Goal: Task Accomplishment & Management: Manage account settings

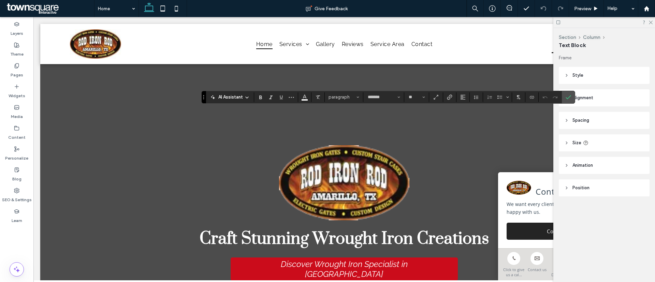
type input "*******"
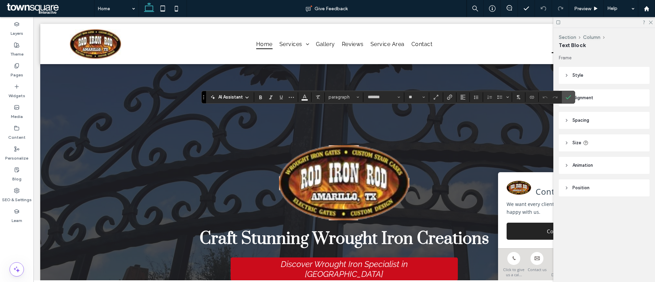
type input "**"
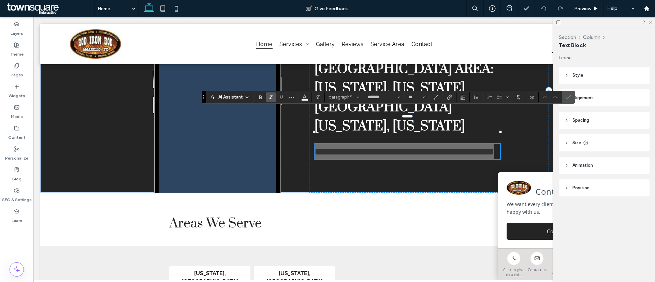
click at [272, 95] on icon "Italic" at bounding box center [270, 97] width 5 height 5
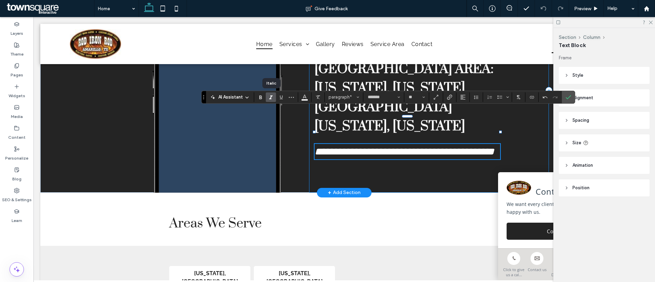
click at [375, 146] on div "**********" at bounding box center [429, 90] width 240 height 205
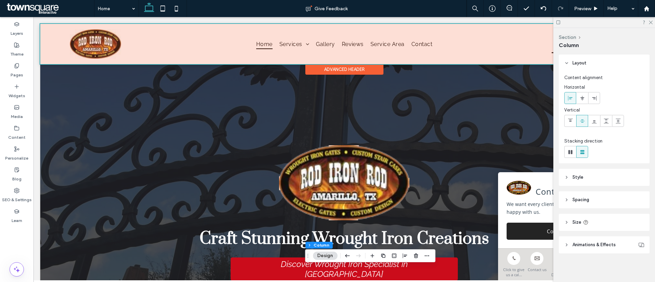
click at [99, 50] on div at bounding box center [344, 44] width 608 height 40
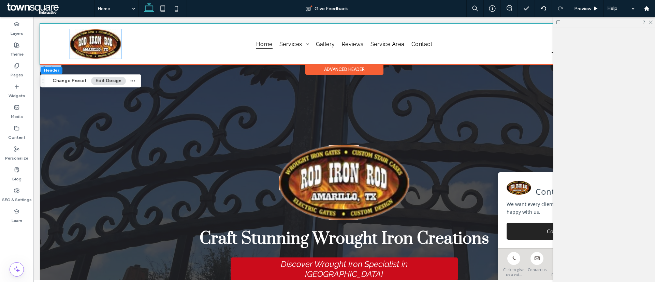
drag, startPoint x: 99, startPoint y: 50, endPoint x: 321, endPoint y: 181, distance: 258.1
click at [99, 50] on img at bounding box center [95, 43] width 51 height 29
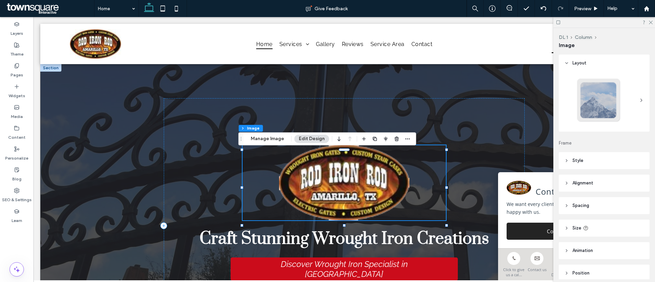
click at [323, 182] on img at bounding box center [345, 182] width 204 height 75
click at [272, 138] on button "Manage Image" at bounding box center [267, 139] width 42 height 8
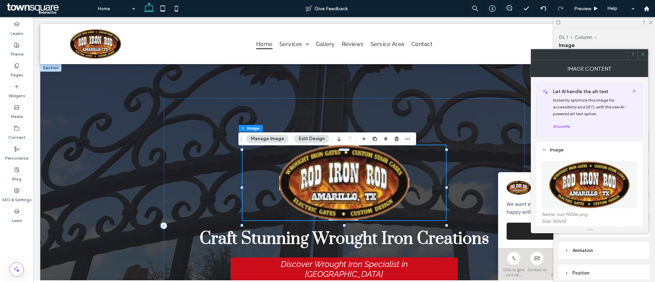
click at [275, 136] on button "Manage Image" at bounding box center [267, 139] width 42 height 8
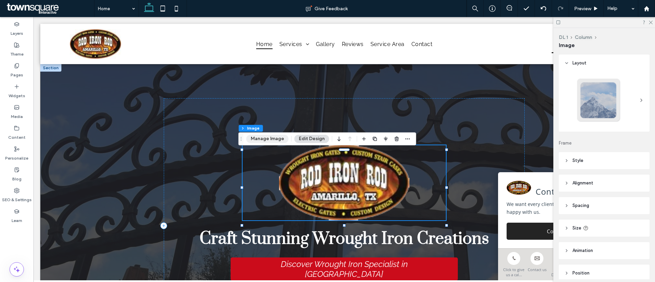
click at [277, 138] on button "Manage Image" at bounding box center [267, 139] width 42 height 8
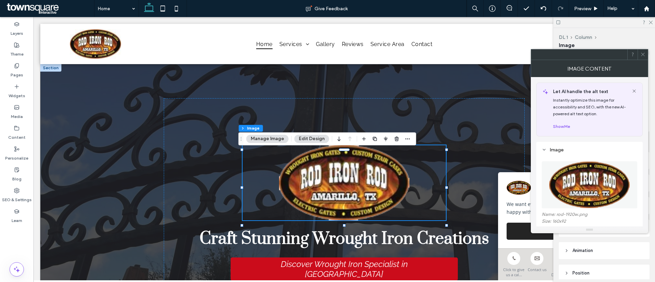
scroll to position [43, 0]
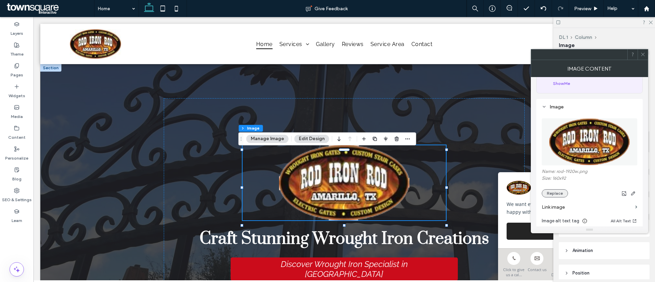
click at [559, 197] on button "Replace" at bounding box center [555, 193] width 26 height 8
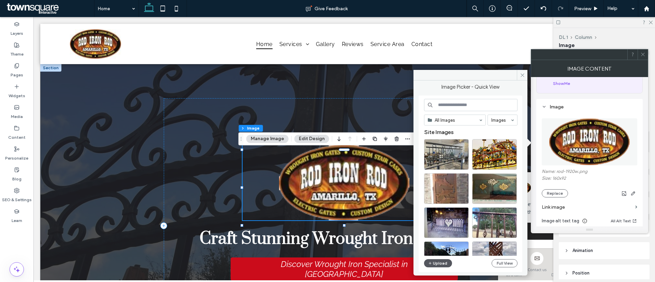
click at [438, 263] on button "Upload" at bounding box center [438, 263] width 28 height 8
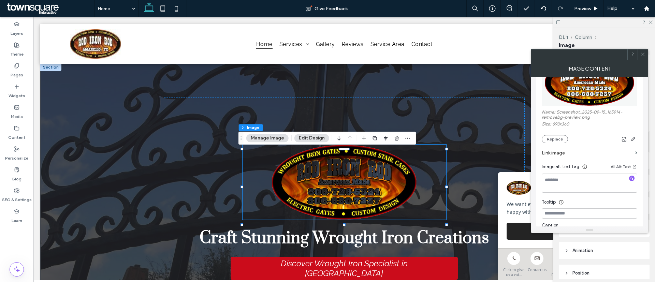
scroll to position [0, 0]
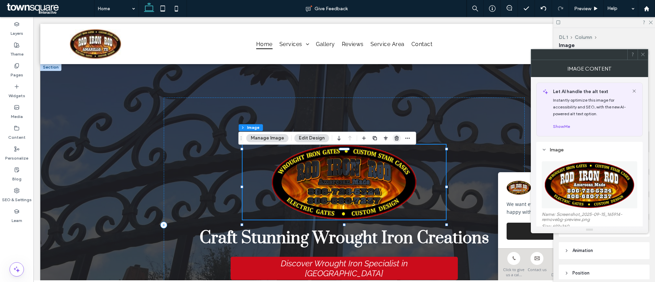
click at [396, 139] on icon "button" at bounding box center [396, 137] width 5 height 5
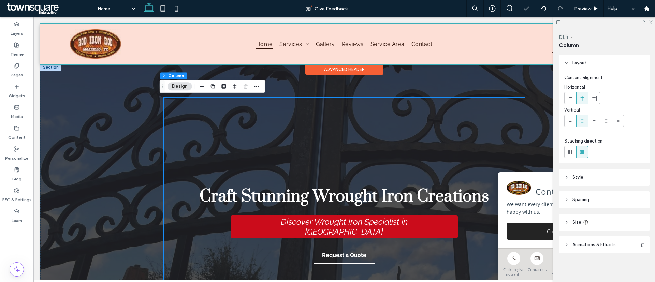
click at [81, 30] on div at bounding box center [344, 44] width 608 height 40
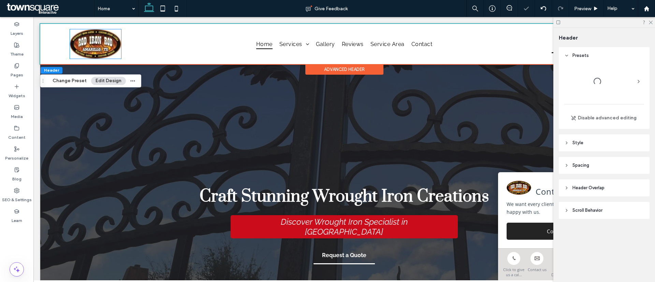
click at [33, 17] on div at bounding box center [33, 17] width 0 height 0
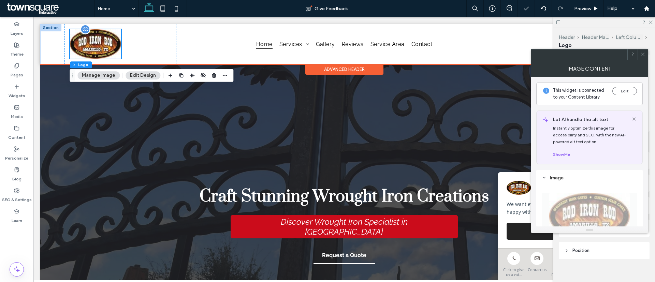
scroll to position [0, 0]
click at [92, 51] on div at bounding box center [95, 43] width 51 height 29
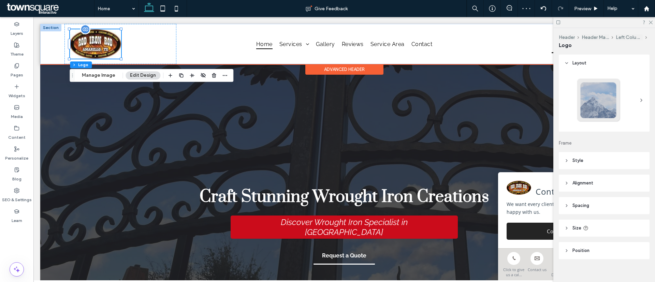
click at [92, 51] on img at bounding box center [95, 43] width 51 height 29
click at [106, 39] on img at bounding box center [95, 43] width 51 height 29
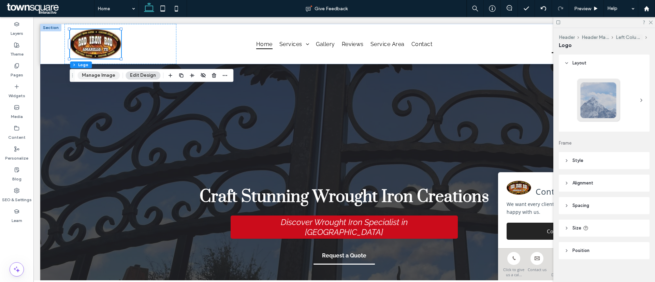
click at [102, 76] on button "Manage Image" at bounding box center [98, 75] width 42 height 8
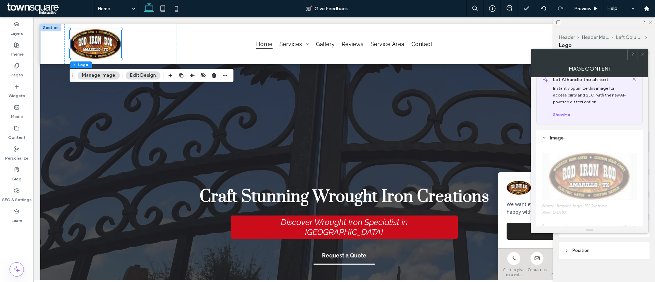
scroll to position [0, 0]
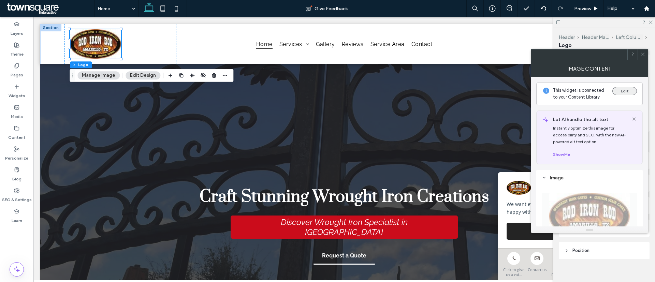
click at [622, 90] on button "Edit" at bounding box center [625, 91] width 25 height 8
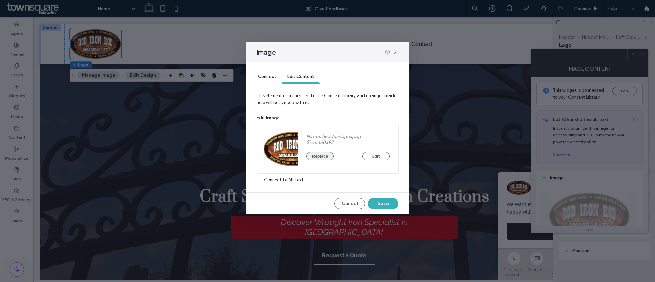
click at [316, 157] on button "Replace" at bounding box center [319, 156] width 27 height 8
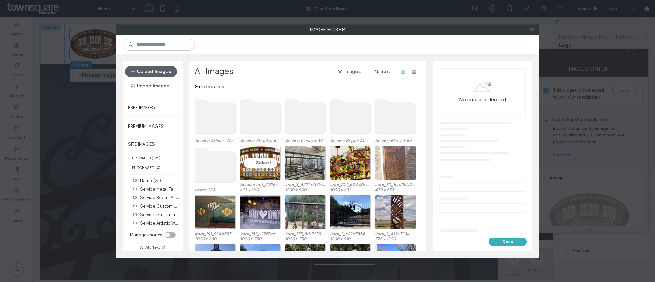
click at [268, 163] on div "Select" at bounding box center [260, 163] width 41 height 34
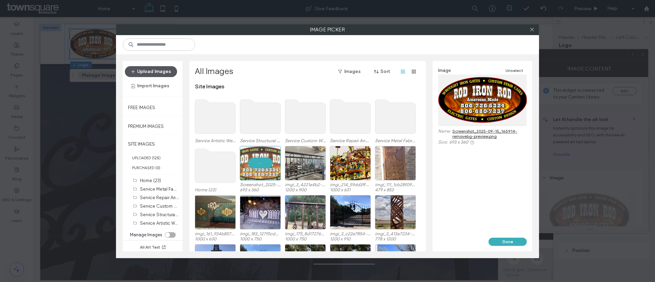
click at [162, 69] on button "Upload Images" at bounding box center [151, 71] width 52 height 11
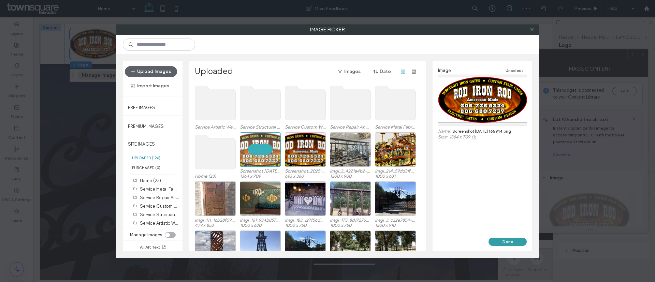
click at [508, 242] on button "Done" at bounding box center [508, 242] width 38 height 8
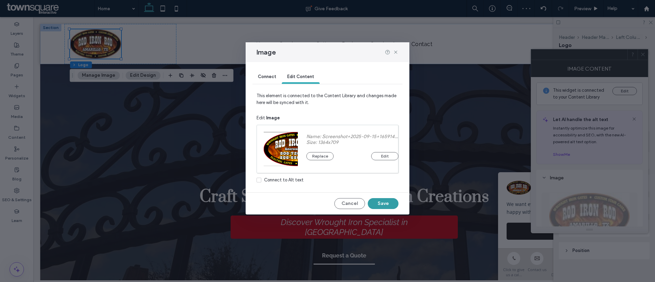
click at [384, 201] on button "Save" at bounding box center [383, 203] width 31 height 11
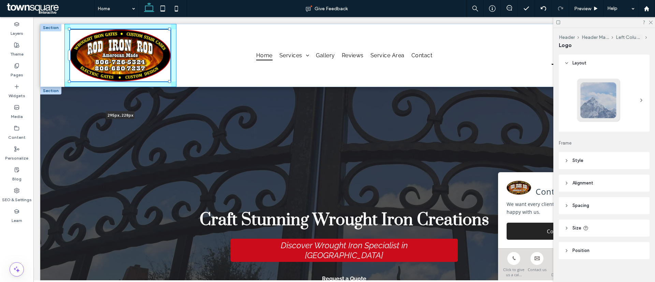
drag, startPoint x: 122, startPoint y: 57, endPoint x: 157, endPoint y: 98, distance: 53.2
type input "***"
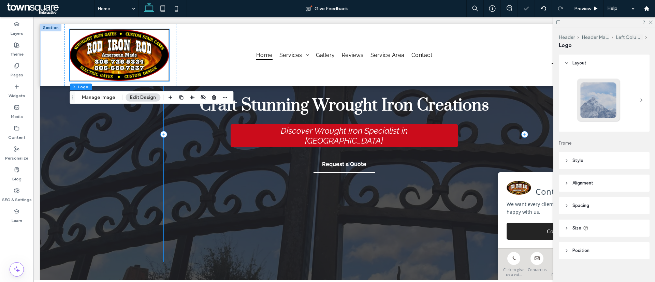
scroll to position [118, 0]
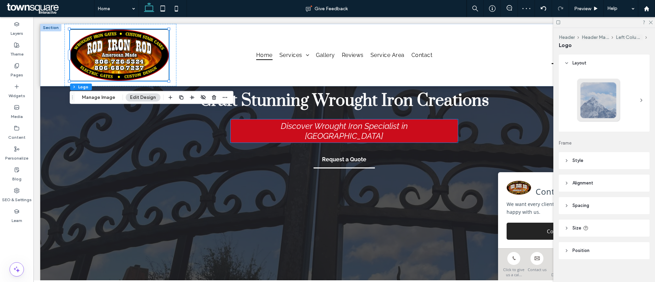
click at [314, 136] on div "Discover Wrought Iron Specialist in [GEOGRAPHIC_DATA]" at bounding box center [345, 130] width 228 height 23
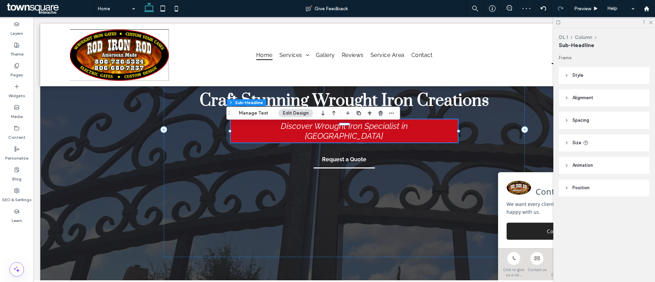
click at [314, 136] on div "Discover Wrought Iron Specialist in [GEOGRAPHIC_DATA]" at bounding box center [345, 130] width 228 height 23
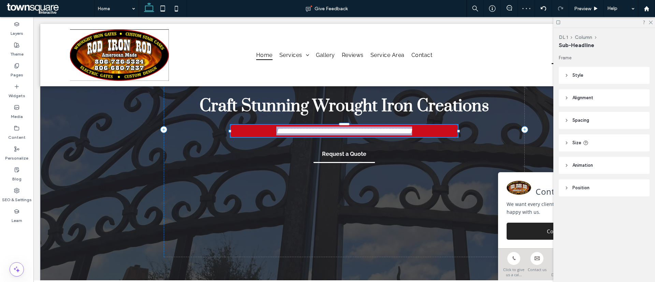
type input "*******"
type input "**"
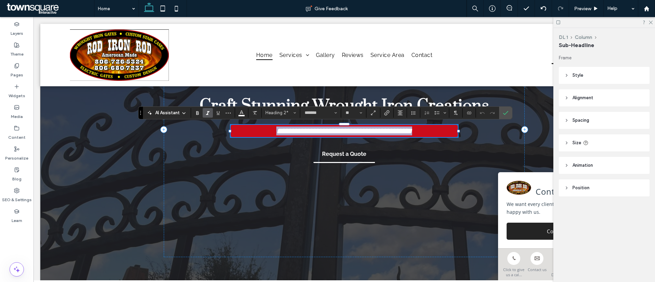
click at [318, 130] on span "**********" at bounding box center [344, 131] width 136 height 8
click at [296, 131] on span "**********" at bounding box center [344, 131] width 136 height 8
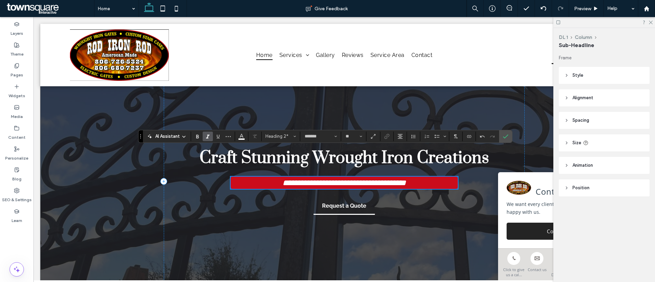
scroll to position [66, 0]
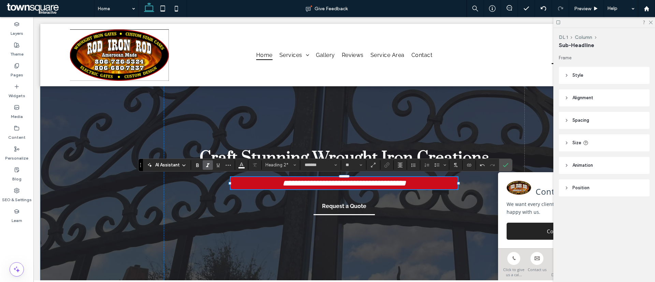
click at [109, 203] on div "**********" at bounding box center [344, 181] width 608 height 323
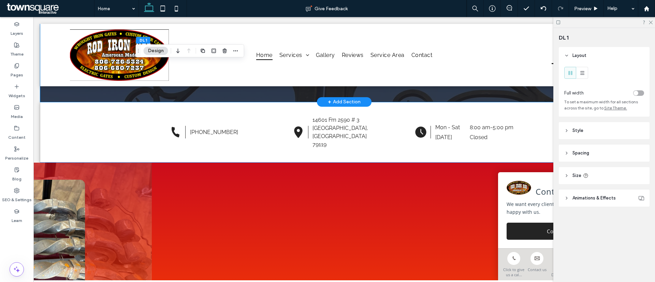
scroll to position [403, 0]
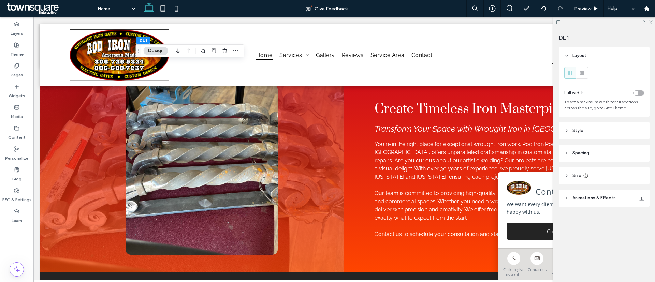
click at [652, 19] on div at bounding box center [604, 22] width 102 height 11
click at [652, 24] on icon at bounding box center [650, 22] width 4 height 4
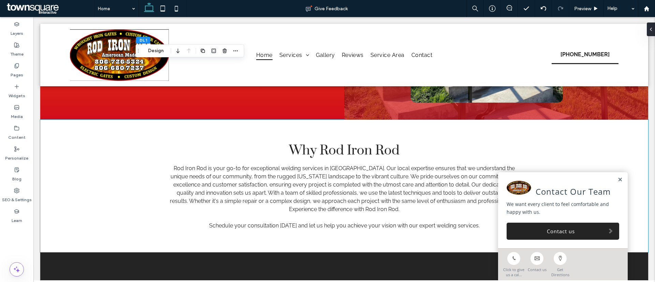
scroll to position [1001, 0]
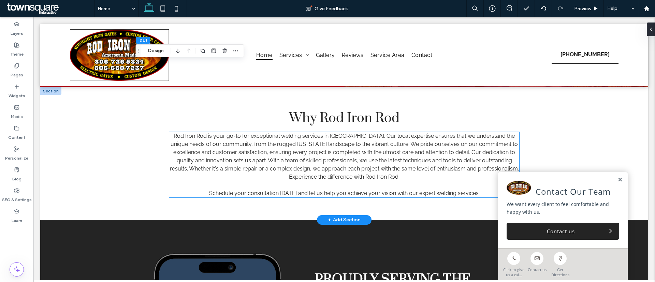
click at [293, 181] on p "﻿" at bounding box center [344, 185] width 350 height 8
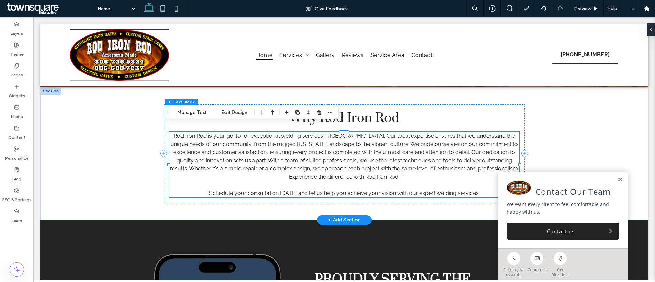
click at [293, 181] on p "﻿" at bounding box center [344, 185] width 350 height 8
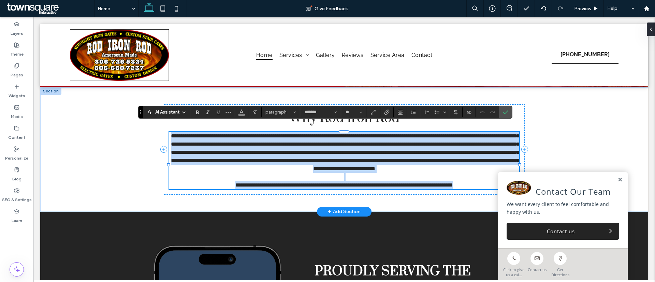
click at [386, 172] on p "**********" at bounding box center [344, 152] width 350 height 41
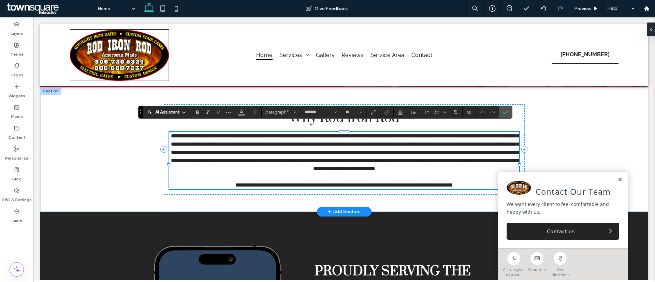
click at [397, 176] on p "﻿" at bounding box center [344, 177] width 350 height 8
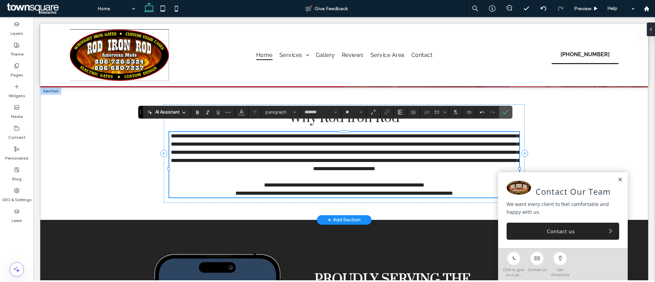
click at [426, 180] on p at bounding box center [344, 177] width 350 height 8
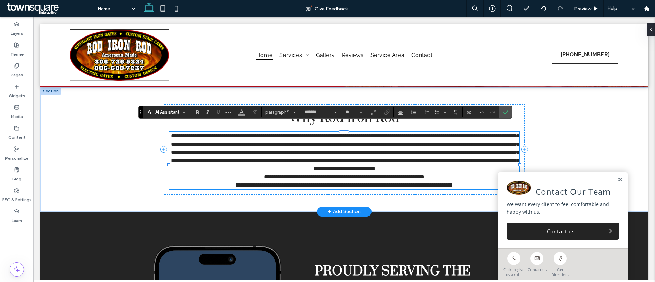
click at [451, 174] on p "**********" at bounding box center [344, 177] width 350 height 8
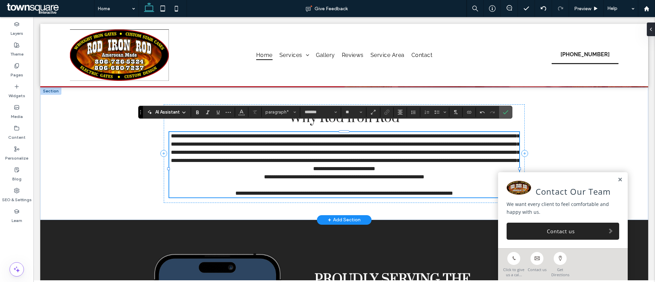
click at [396, 168] on p "**********" at bounding box center [344, 152] width 350 height 41
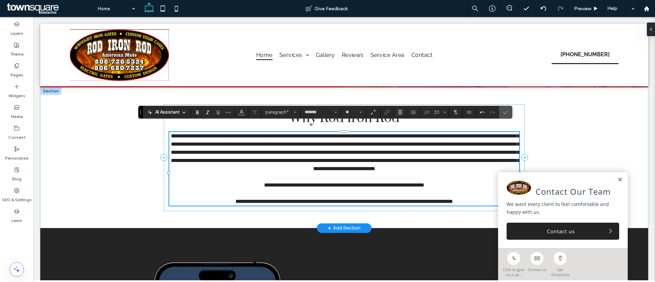
click at [245, 168] on p "**********" at bounding box center [344, 152] width 350 height 41
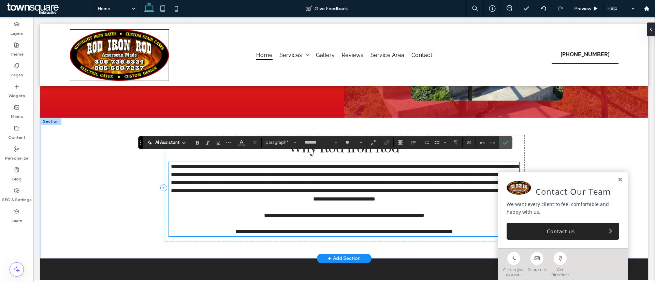
scroll to position [968, 0]
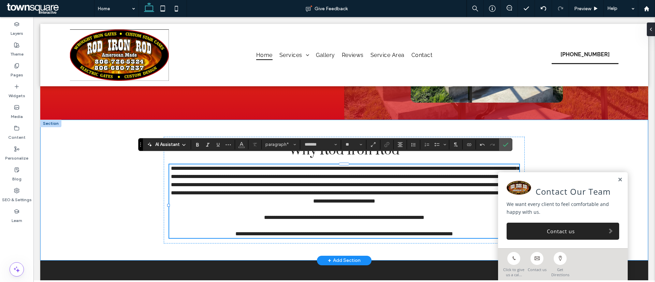
click at [199, 123] on div "**********" at bounding box center [344, 190] width 409 height 141
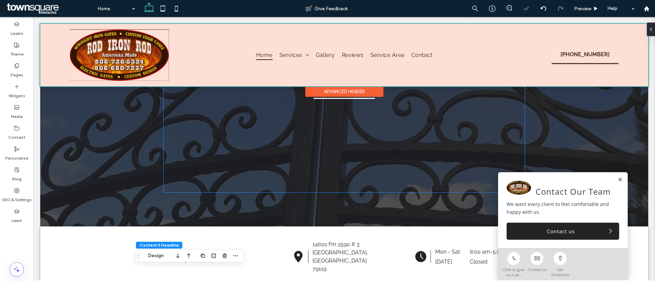
scroll to position [173, 0]
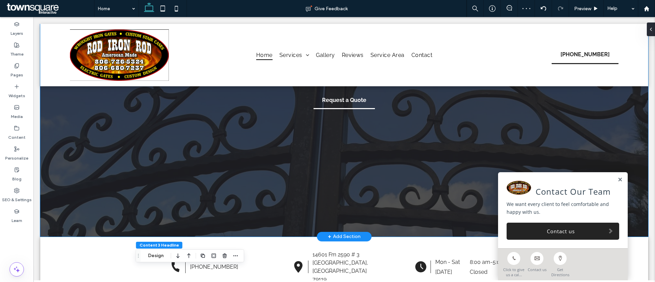
click at [132, 169] on div "Craft Stunning Wrought Iron Creations Your Wrought Iron Specialist in [GEOGRAPH…" at bounding box center [344, 74] width 608 height 323
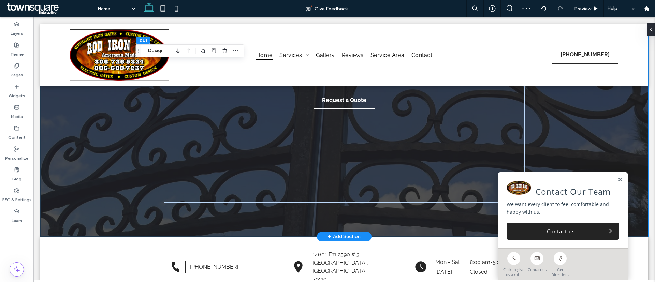
scroll to position [0, 0]
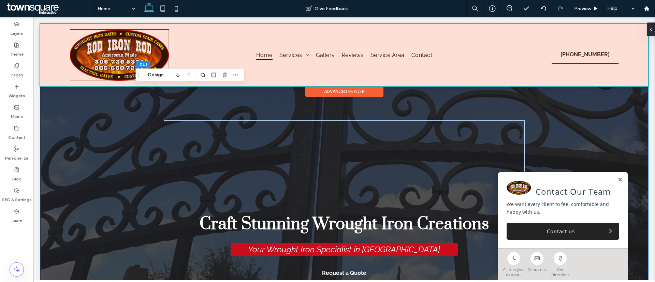
click at [107, 59] on div at bounding box center [344, 55] width 608 height 62
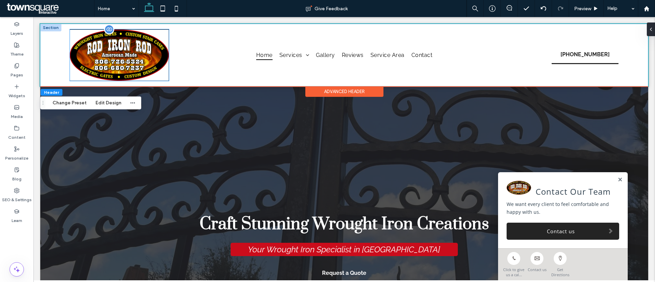
click at [105, 57] on img at bounding box center [119, 55] width 99 height 52
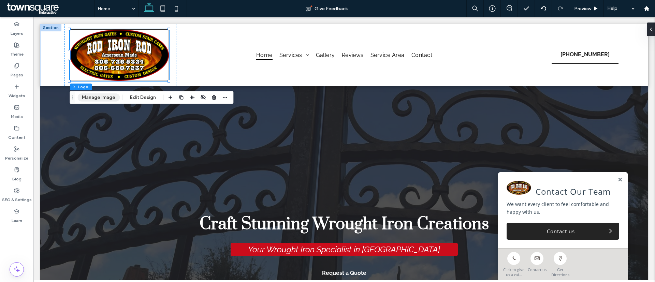
click at [99, 95] on button "Manage Image" at bounding box center [98, 97] width 42 height 8
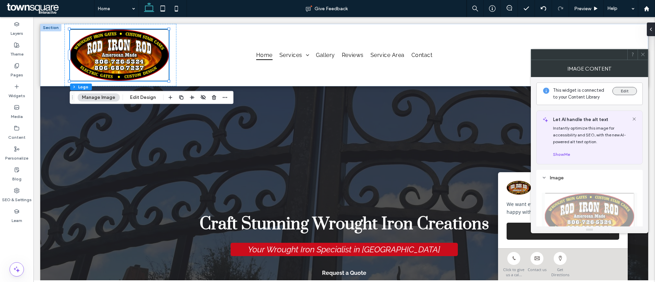
click at [616, 92] on button "Edit" at bounding box center [625, 91] width 25 height 8
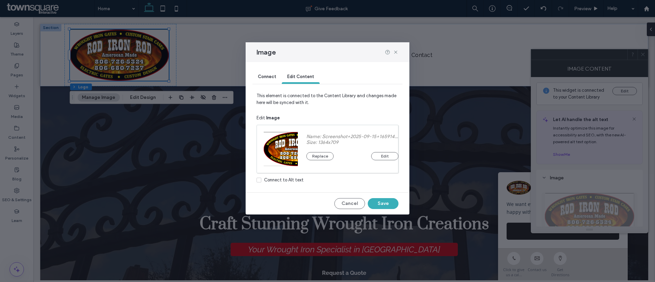
click at [391, 161] on div "Name: Screenshot+2025-09-15+165914.png Size: 1364x709 Replace Edit" at bounding box center [352, 149] width 109 height 48
click at [391, 155] on button "Edit" at bounding box center [384, 156] width 27 height 8
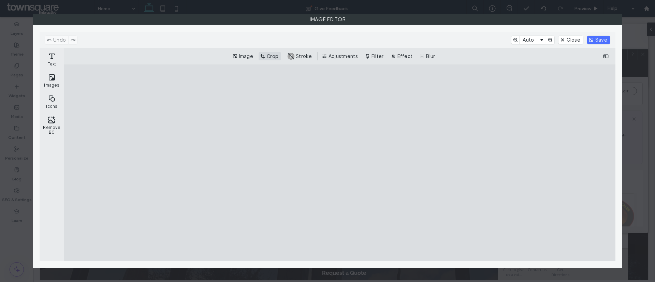
click at [261, 54] on button "Crop" at bounding box center [270, 56] width 23 height 8
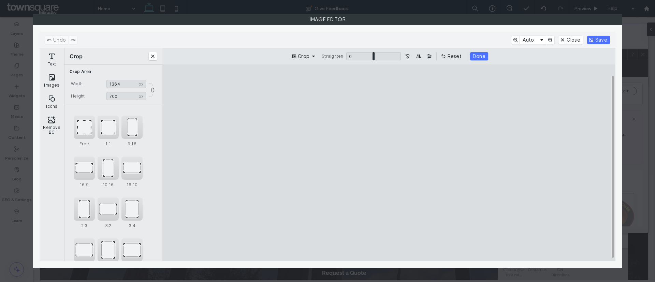
type input "***"
click at [389, 163] on cesdk-canvas "Editor canvas" at bounding box center [389, 163] width 0 height 0
type input "****"
click at [389, 163] on cesdk-canvas "Editor canvas" at bounding box center [389, 163] width 0 height 0
click at [604, 37] on button "Save" at bounding box center [598, 40] width 23 height 8
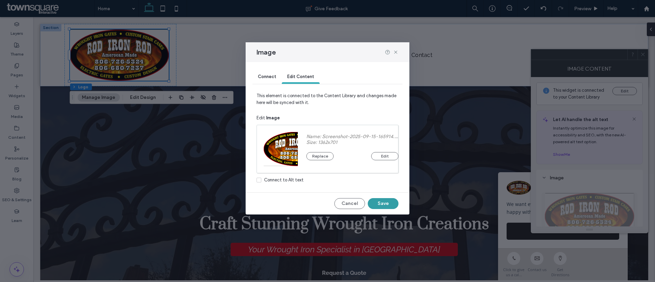
click at [373, 201] on button "Save" at bounding box center [383, 203] width 31 height 11
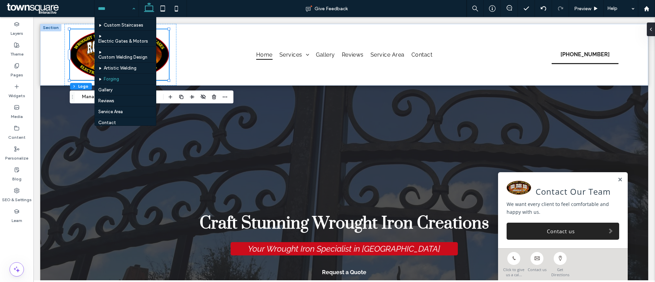
scroll to position [18, 0]
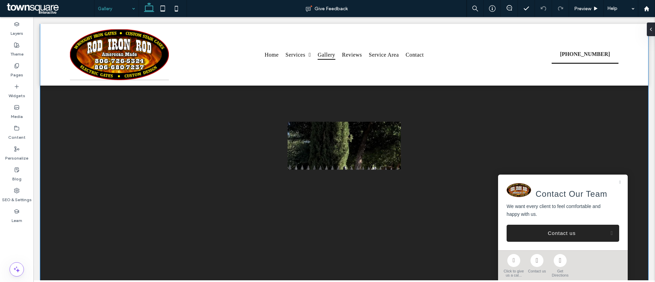
scroll to position [2734, 0]
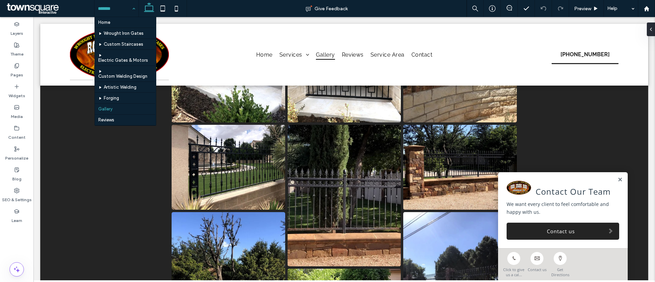
click at [113, 8] on input at bounding box center [115, 8] width 34 height 17
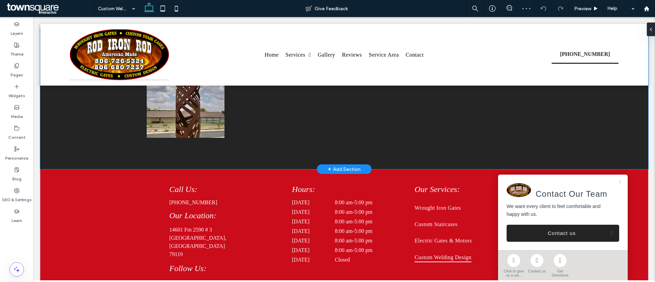
scroll to position [405, 0]
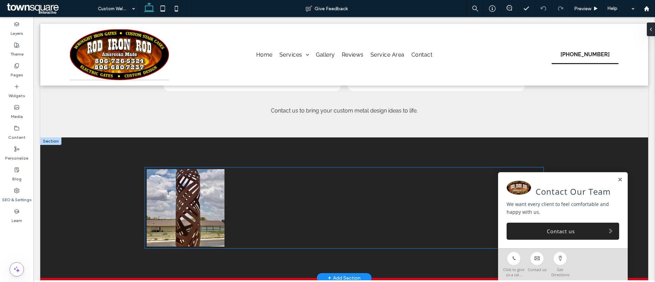
click at [193, 186] on link at bounding box center [186, 208] width 78 height 78
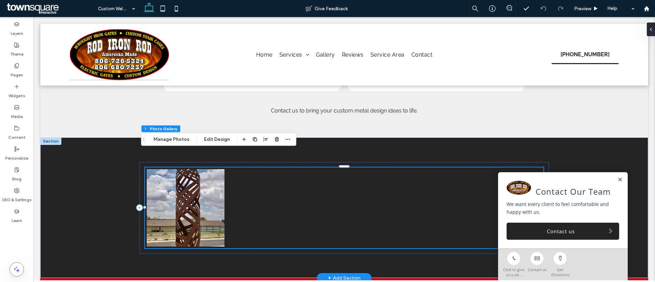
click at [193, 186] on link at bounding box center [186, 208] width 78 height 78
click at [188, 141] on button "Manage Photos" at bounding box center [171, 139] width 45 height 8
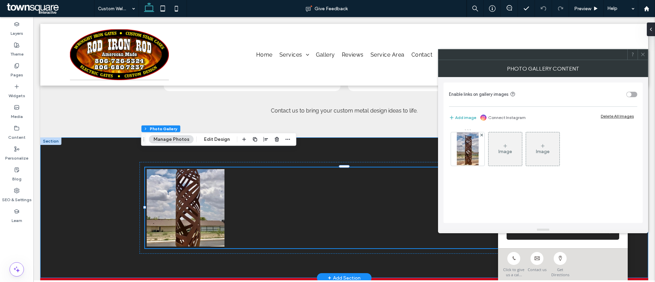
click at [346, 138] on div "Button View more" at bounding box center [344, 208] width 409 height 141
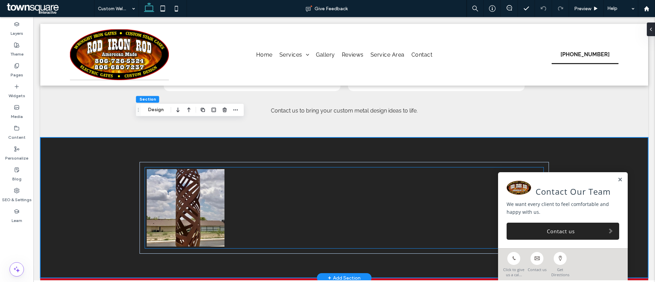
click at [184, 169] on link at bounding box center [186, 208] width 78 height 78
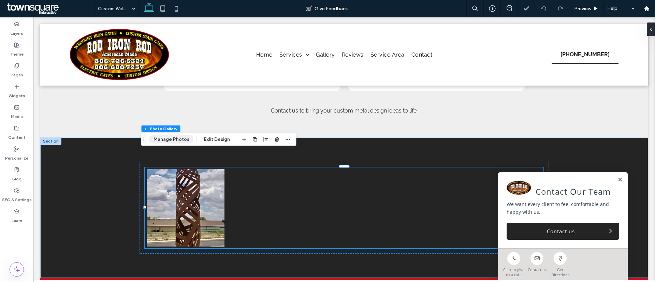
click at [181, 137] on button "Manage Photos" at bounding box center [171, 139] width 45 height 8
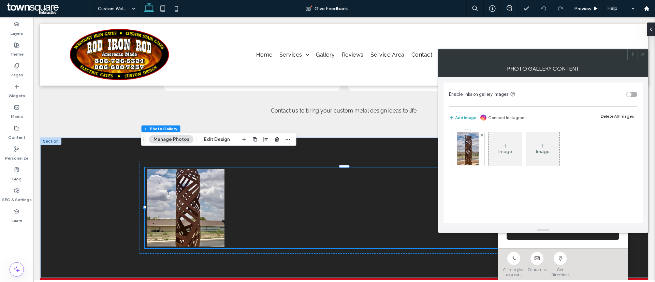
click at [447, 189] on div "Enable links on gallery images Add image Connect Instagram Delete All Images Im…" at bounding box center [543, 153] width 199 height 141
click at [512, 140] on div "Image" at bounding box center [505, 149] width 33 height 32
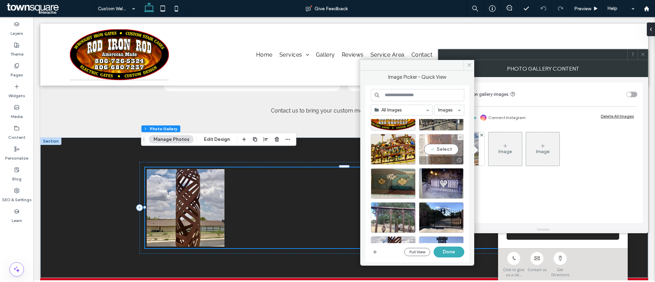
scroll to position [63, 0]
click at [400, 147] on div "Select" at bounding box center [393, 149] width 45 height 31
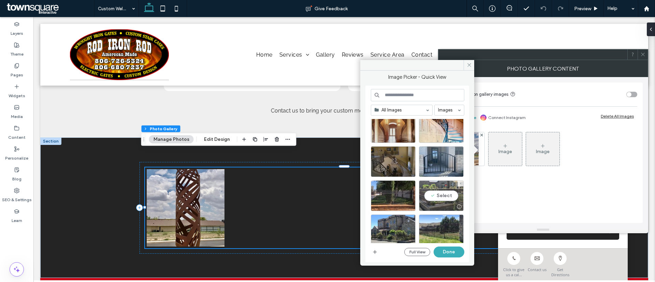
scroll to position [767, 0]
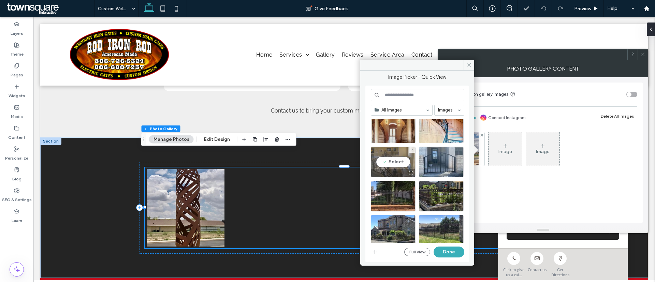
click at [395, 160] on div "Select" at bounding box center [393, 162] width 45 height 31
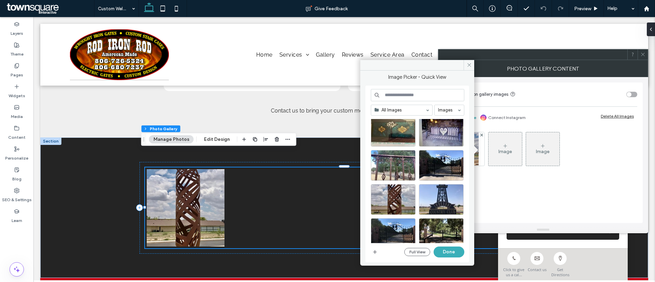
scroll to position [116, 0]
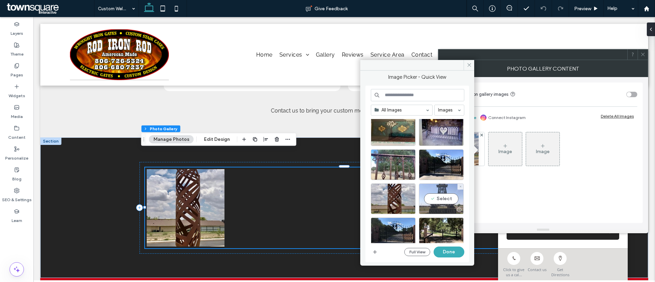
click at [449, 197] on div "Select" at bounding box center [441, 199] width 45 height 31
click at [448, 197] on div at bounding box center [441, 199] width 45 height 31
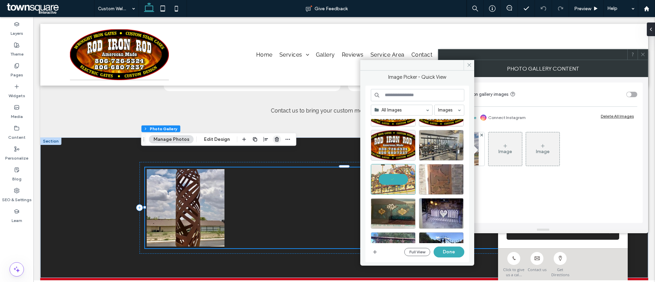
click at [275, 140] on use "button" at bounding box center [277, 139] width 4 height 4
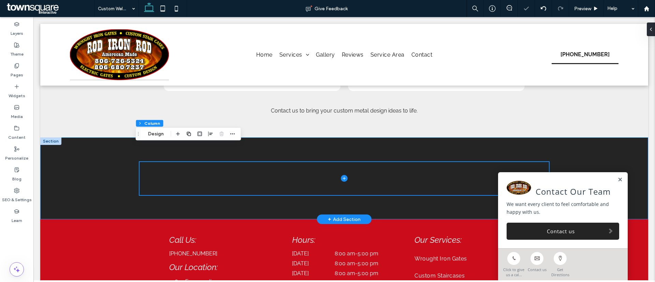
click at [261, 138] on div at bounding box center [344, 179] width 409 height 82
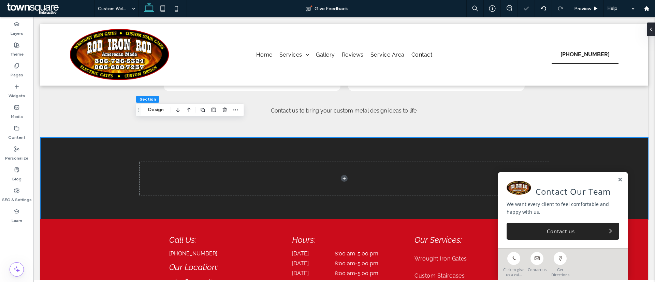
click at [224, 104] on div at bounding box center [225, 110] width 8 height 12
click at [224, 110] on icon "button" at bounding box center [224, 109] width 5 height 5
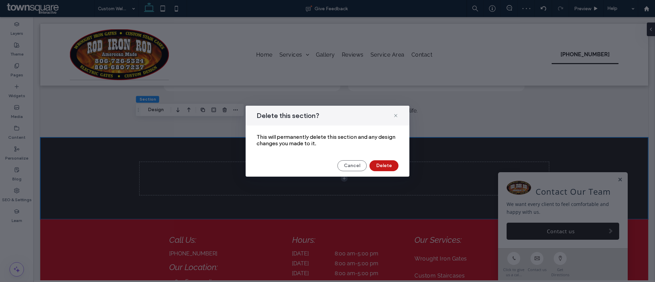
click at [388, 163] on button "Delete" at bounding box center [384, 165] width 29 height 11
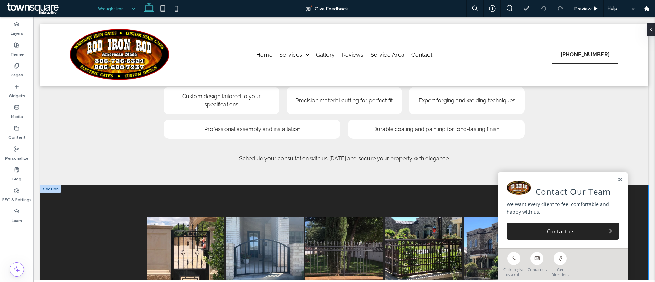
scroll to position [333, 0]
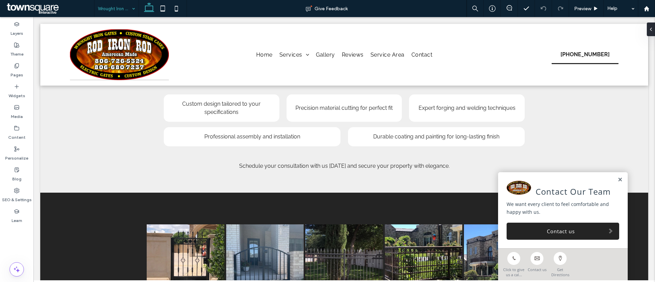
click at [101, 3] on input at bounding box center [115, 8] width 34 height 17
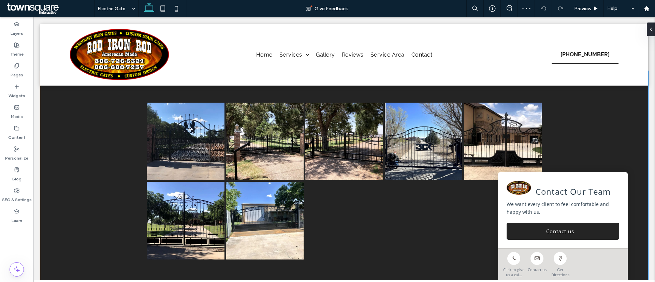
scroll to position [451, 0]
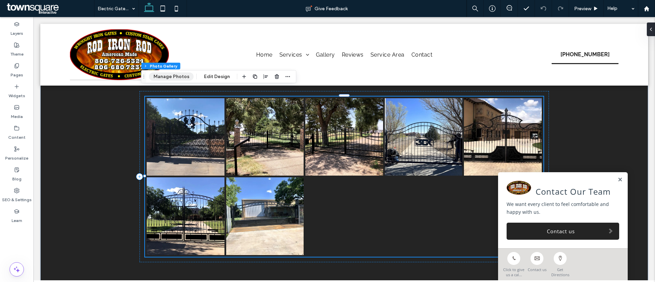
click at [183, 77] on button "Manage Photos" at bounding box center [171, 77] width 45 height 8
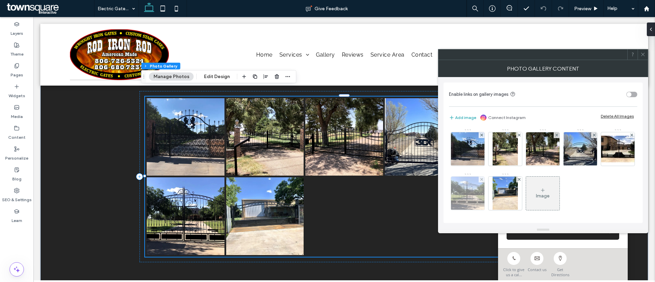
click at [485, 182] on div at bounding box center [482, 180] width 6 height 6
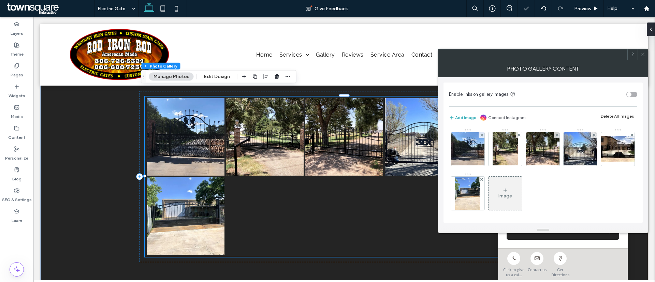
click at [485, 182] on div at bounding box center [482, 180] width 6 height 6
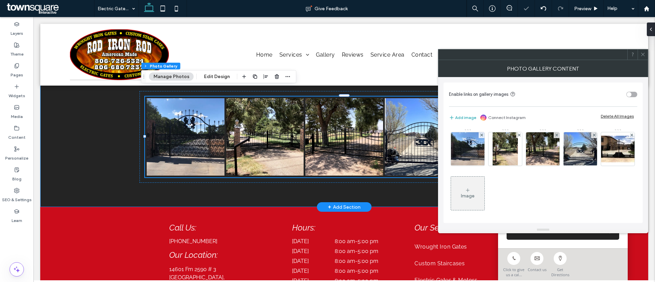
click at [115, 138] on div "Button Button Button Button Button View more" at bounding box center [344, 137] width 608 height 141
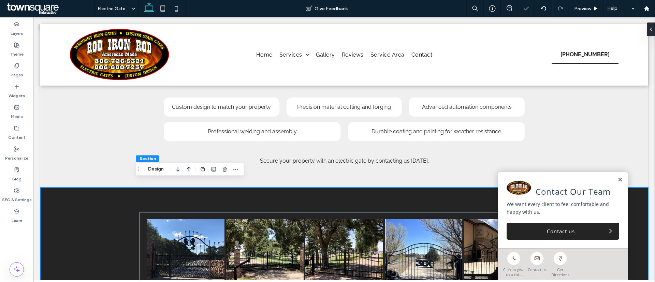
scroll to position [329, 0]
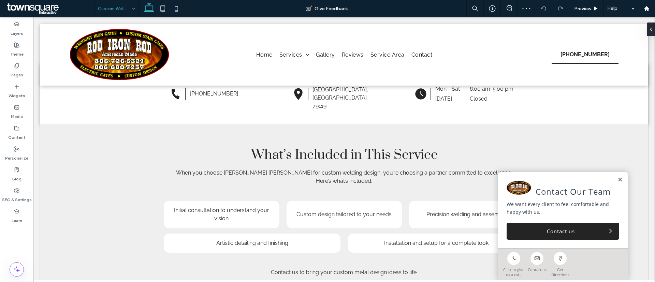
scroll to position [189, 0]
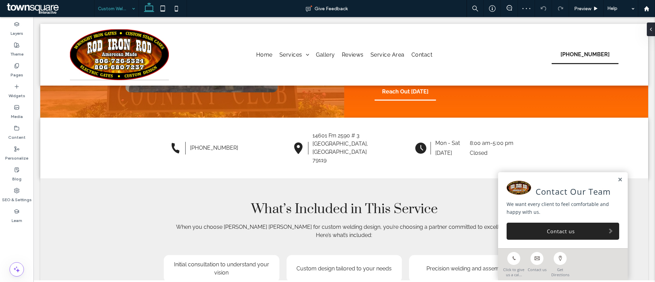
click at [111, 9] on input at bounding box center [115, 8] width 34 height 17
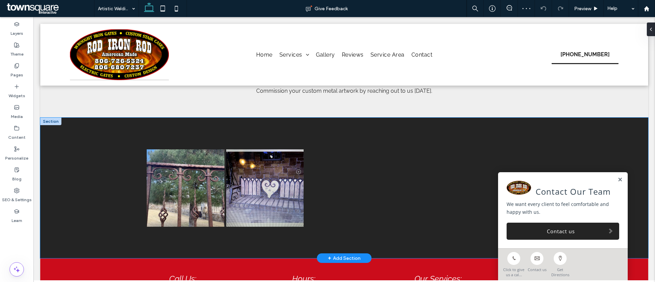
scroll to position [400, 0]
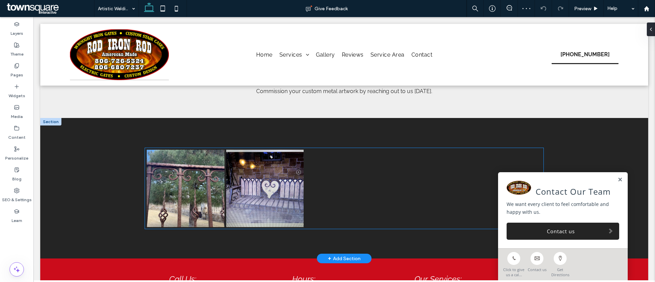
click at [263, 170] on link at bounding box center [265, 189] width 78 height 78
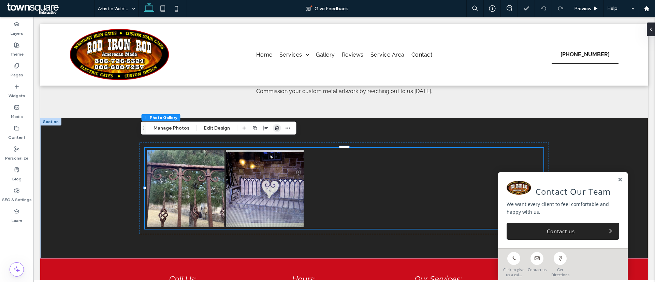
click at [277, 127] on span "button" at bounding box center [277, 128] width 8 height 8
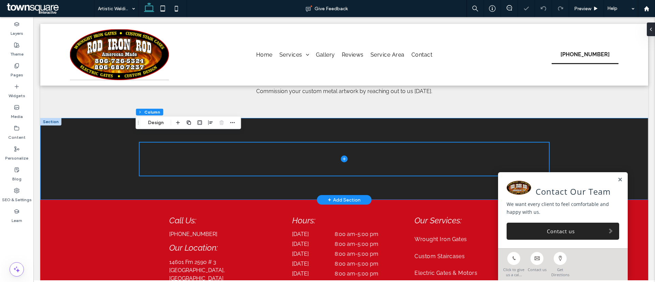
click at [280, 124] on div at bounding box center [344, 159] width 409 height 82
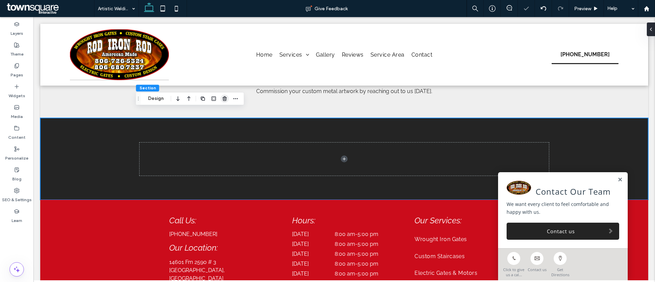
click at [225, 98] on use "button" at bounding box center [224, 99] width 4 height 4
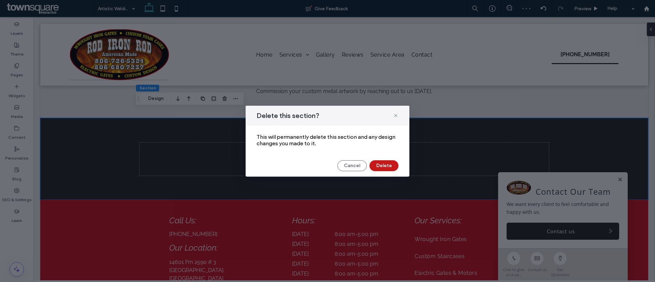
drag, startPoint x: 379, startPoint y: 165, endPoint x: 346, endPoint y: 148, distance: 37.8
click at [379, 165] on button "Delete" at bounding box center [384, 165] width 29 height 11
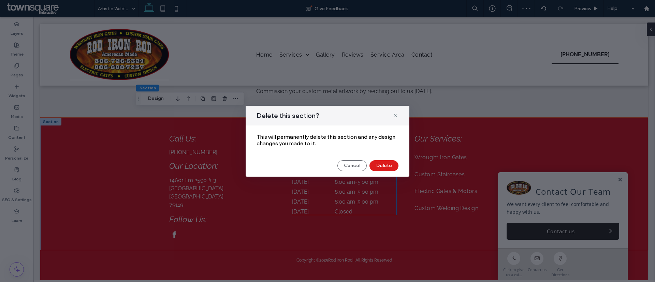
scroll to position [394, 0]
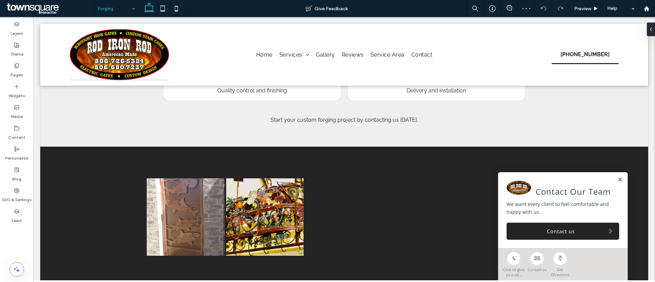
scroll to position [371, 0]
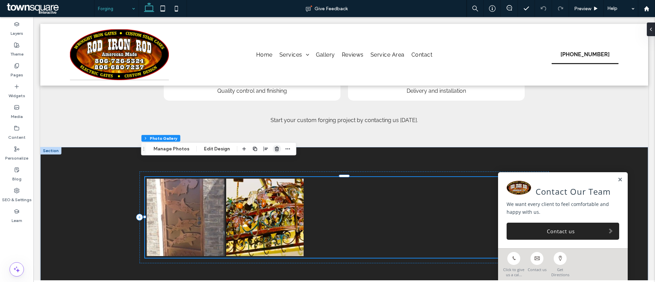
click at [274, 151] on icon "button" at bounding box center [276, 148] width 5 height 5
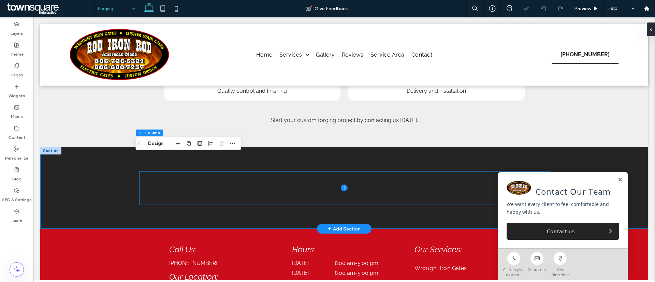
click at [337, 147] on div at bounding box center [344, 188] width 409 height 82
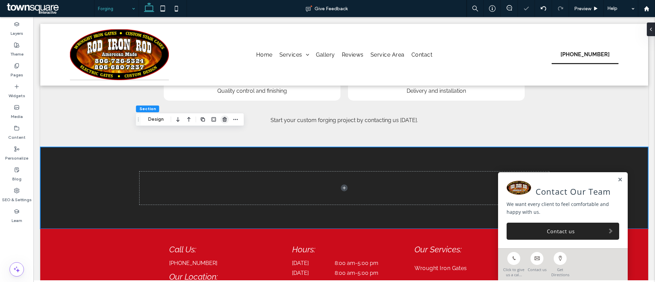
click at [227, 119] on icon "button" at bounding box center [224, 119] width 5 height 5
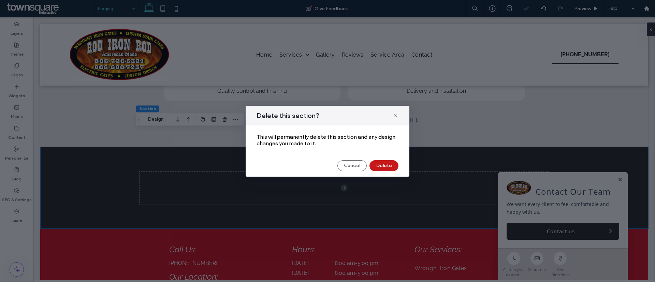
drag, startPoint x: 379, startPoint y: 169, endPoint x: 346, endPoint y: 152, distance: 37.6
click at [379, 170] on button "Delete" at bounding box center [384, 165] width 29 height 11
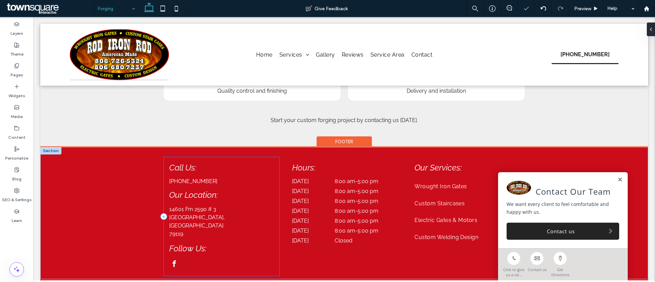
scroll to position [104, 0]
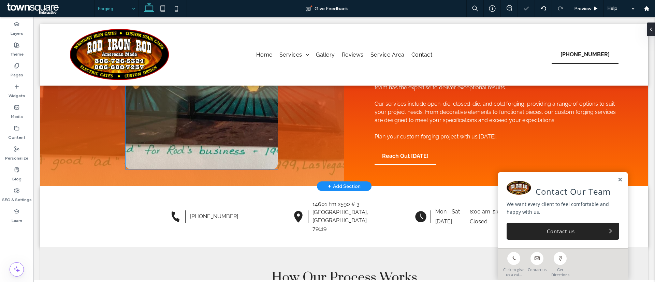
click at [170, 147] on img at bounding box center [202, 84] width 152 height 171
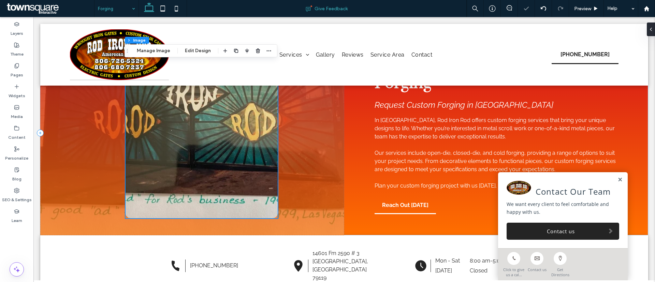
scroll to position [49, 0]
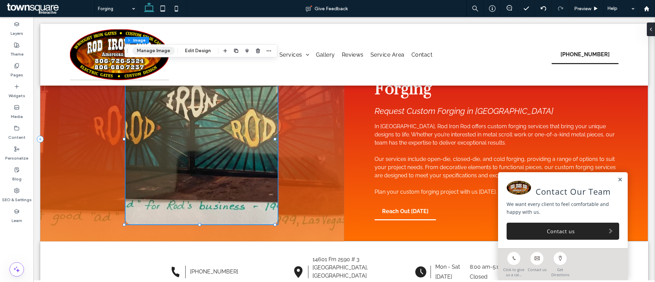
click at [165, 51] on button "Manage Image" at bounding box center [153, 51] width 42 height 8
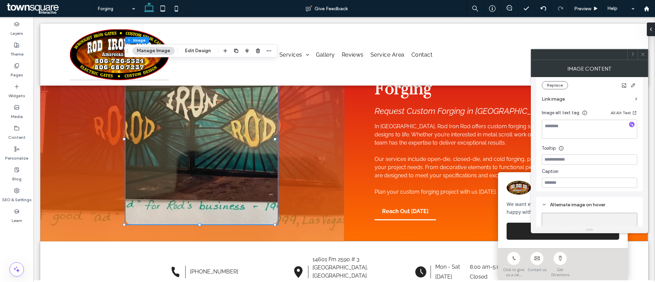
scroll to position [158, 0]
click at [556, 82] on button "Replace" at bounding box center [555, 83] width 26 height 8
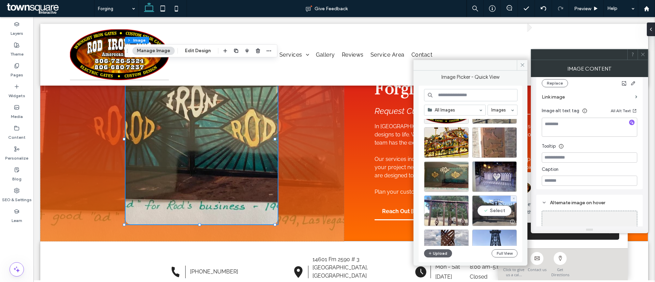
scroll to position [4, 0]
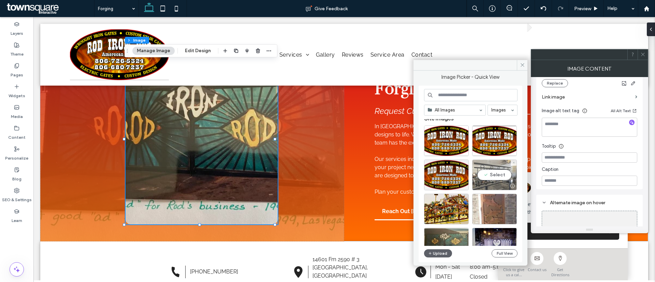
drag, startPoint x: 489, startPoint y: 170, endPoint x: 456, endPoint y: 153, distance: 37.4
click at [489, 170] on div "Select" at bounding box center [494, 175] width 45 height 31
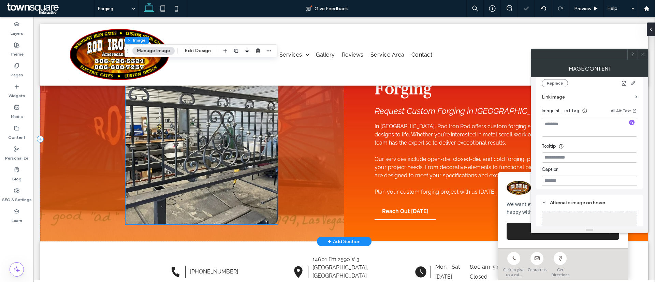
scroll to position [0, 0]
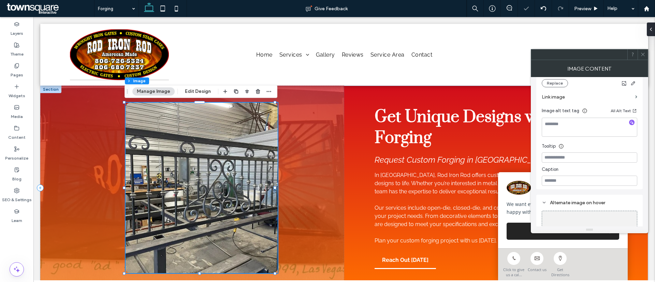
click at [87, 190] on div at bounding box center [192, 188] width 304 height 205
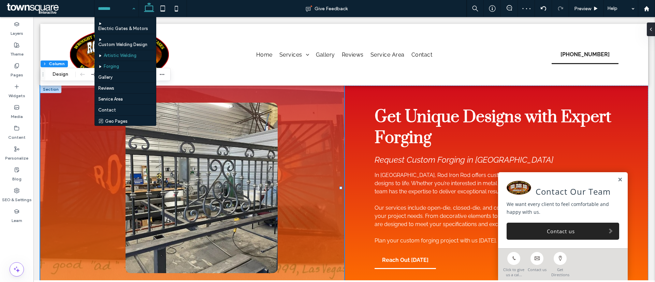
scroll to position [33, 0]
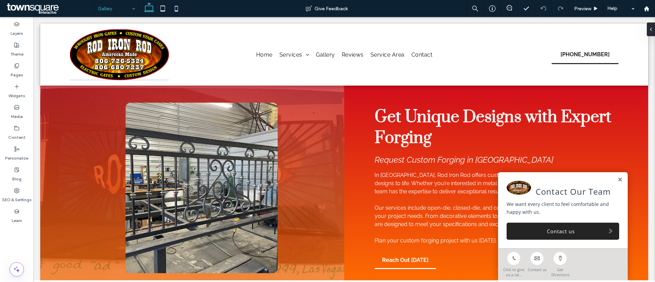
click at [109, 4] on input at bounding box center [115, 8] width 34 height 17
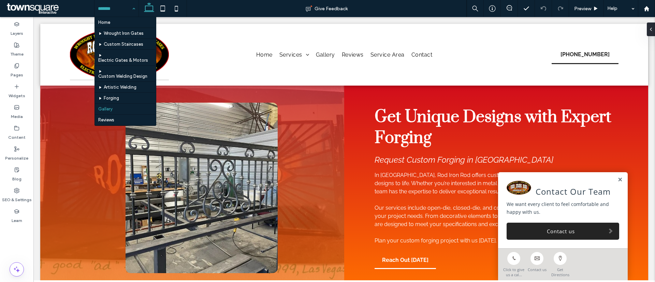
scroll to position [33, 0]
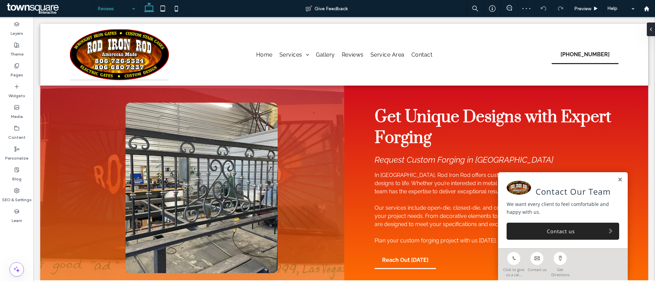
click at [102, 10] on input at bounding box center [115, 8] width 34 height 17
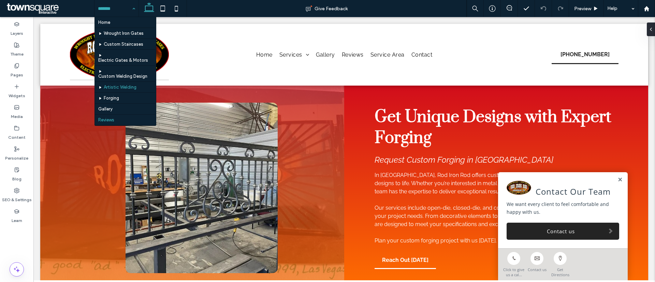
scroll to position [33, 0]
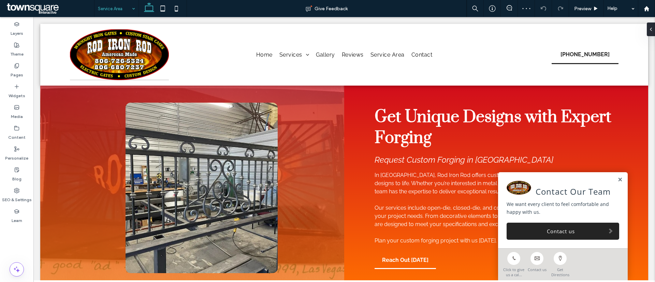
click at [106, 8] on input at bounding box center [115, 8] width 34 height 17
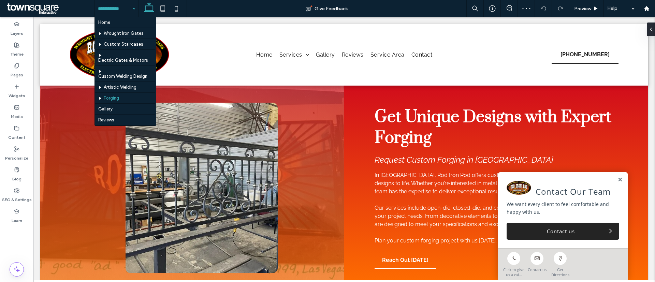
scroll to position [33, 0]
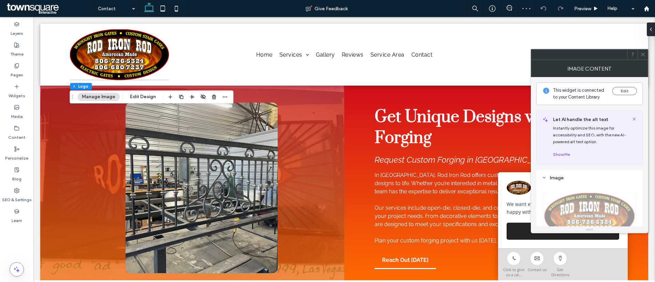
click at [109, 97] on button "Manage Image" at bounding box center [98, 97] width 42 height 8
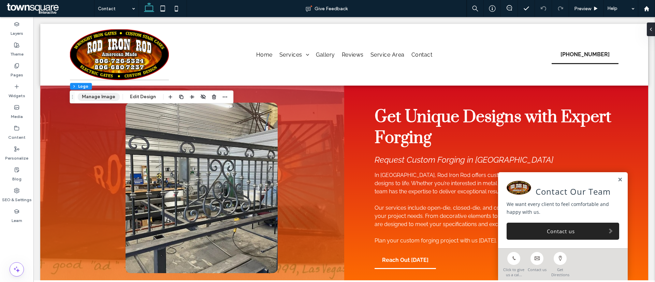
click at [98, 100] on button "Manage Image" at bounding box center [98, 97] width 42 height 8
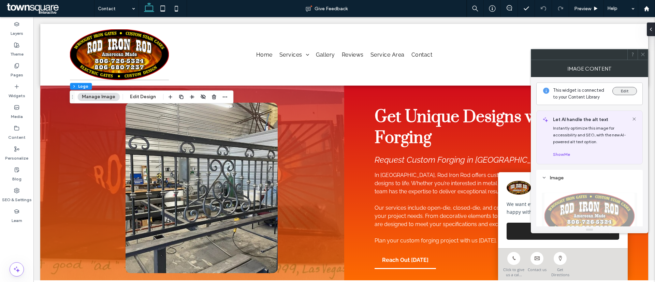
click at [625, 94] on button "Edit" at bounding box center [625, 91] width 25 height 8
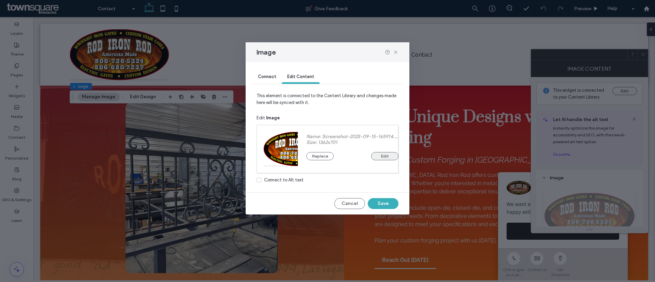
click at [388, 154] on button "Edit" at bounding box center [384, 156] width 27 height 8
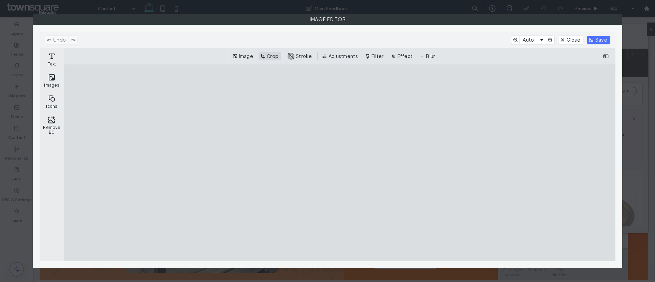
click at [266, 54] on button "Crop" at bounding box center [270, 56] width 23 height 8
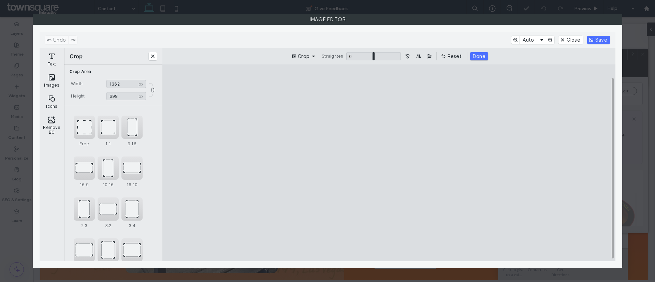
type input "***"
click at [389, 163] on cesdk-canvas "Editor canvas" at bounding box center [389, 163] width 0 height 0
click at [600, 41] on button "Save" at bounding box center [598, 40] width 23 height 8
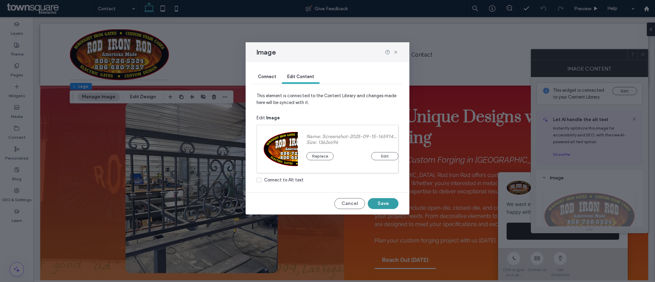
click at [391, 201] on button "Save" at bounding box center [383, 203] width 31 height 11
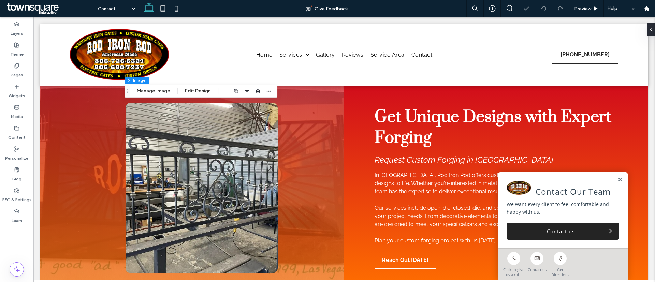
type input "**"
